Goal: Task Accomplishment & Management: Manage account settings

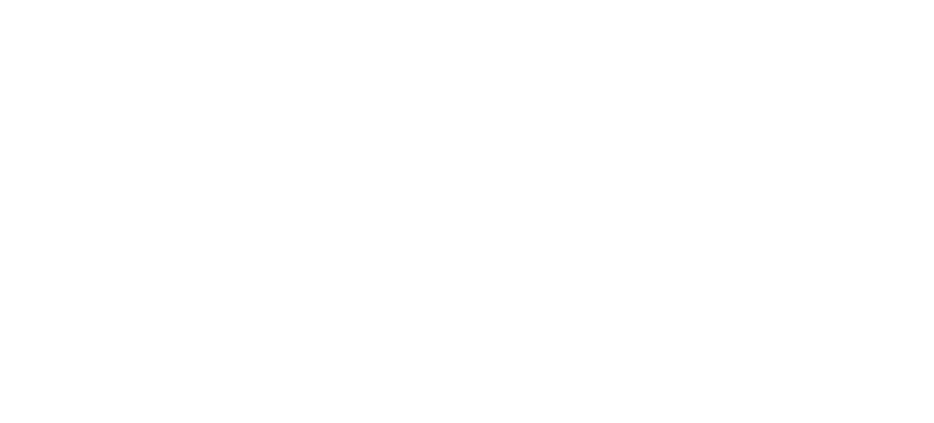
click at [806, 216] on div at bounding box center [467, 211] width 934 height 423
click at [804, 216] on div at bounding box center [467, 211] width 934 height 423
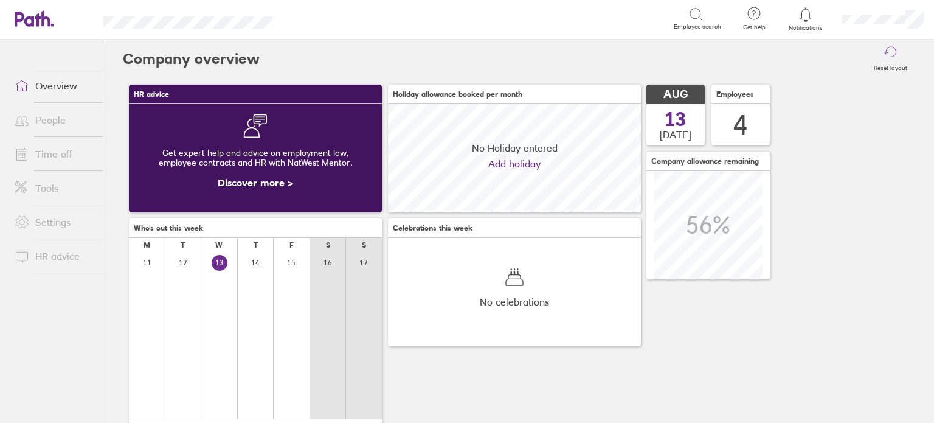
scroll to position [108, 253]
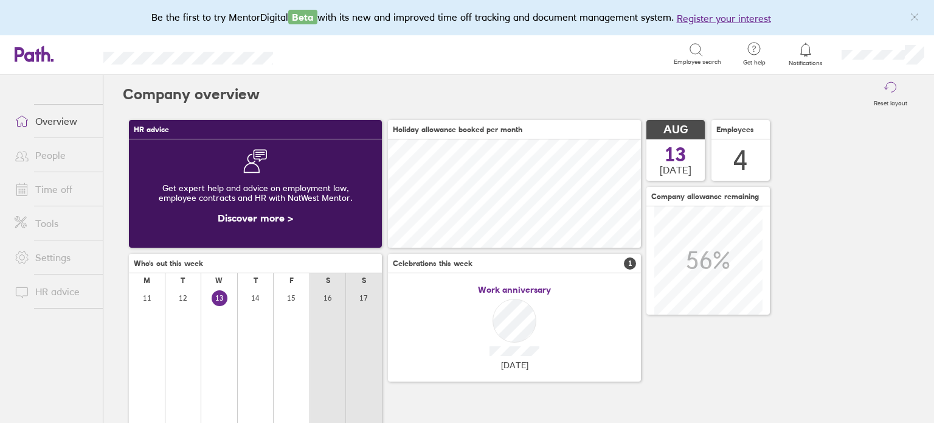
click at [43, 189] on link "Time off" at bounding box center [54, 189] width 98 height 24
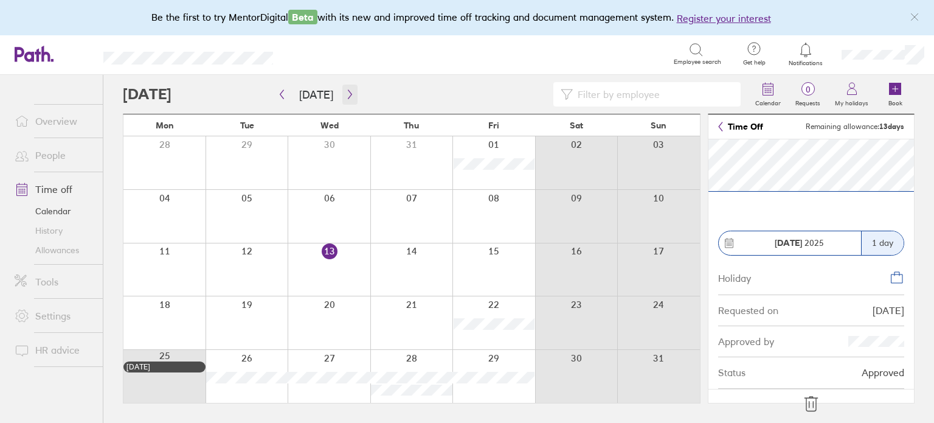
click at [348, 92] on icon "button" at bounding box center [350, 94] width 9 height 10
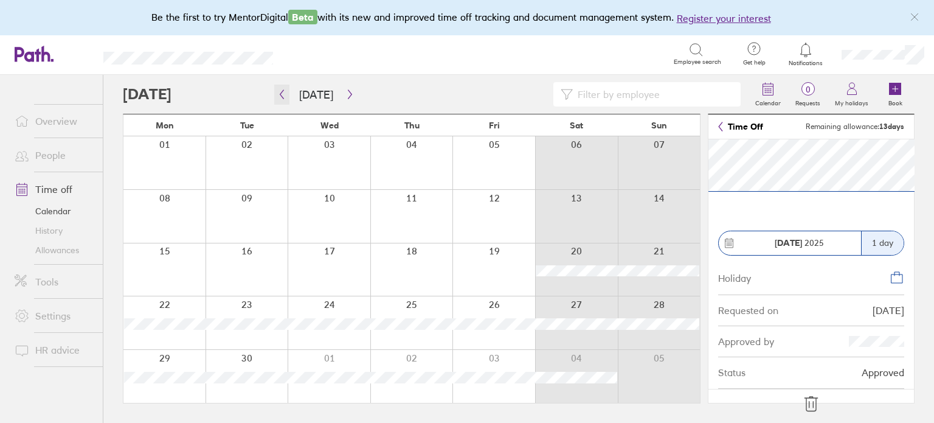
click at [283, 92] on icon "button" at bounding box center [281, 94] width 9 height 10
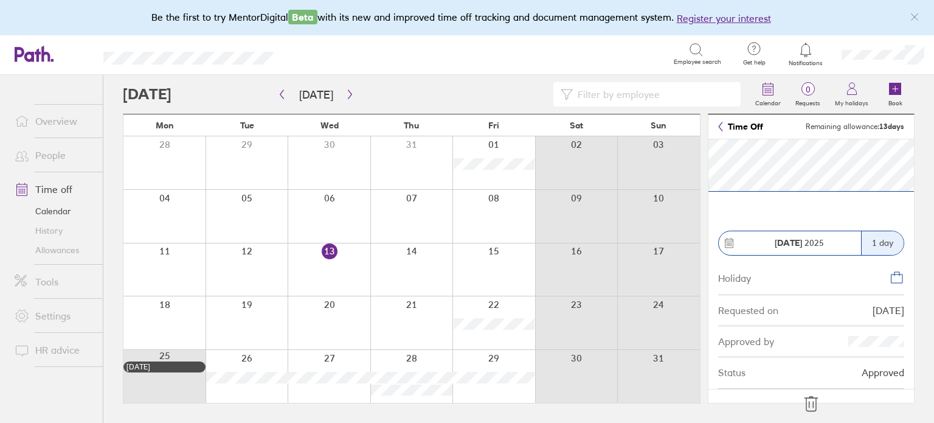
click at [58, 253] on link "Allowances" at bounding box center [54, 249] width 98 height 19
